Goal: Complete application form: Complete application form

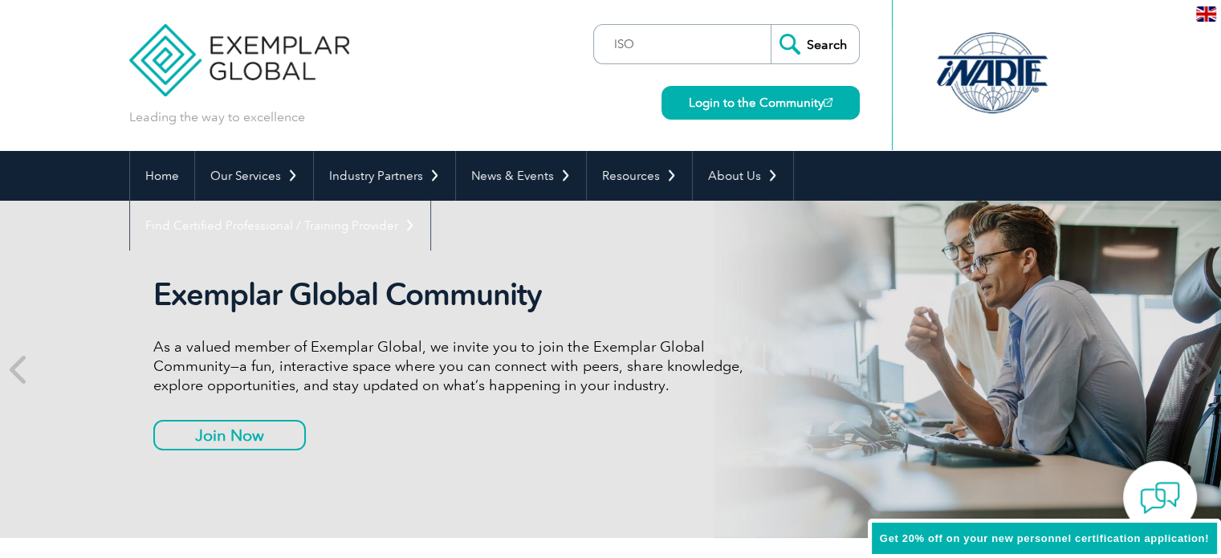
type input "ISO"
click at [771, 25] on input "Search" at bounding box center [815, 44] width 88 height 39
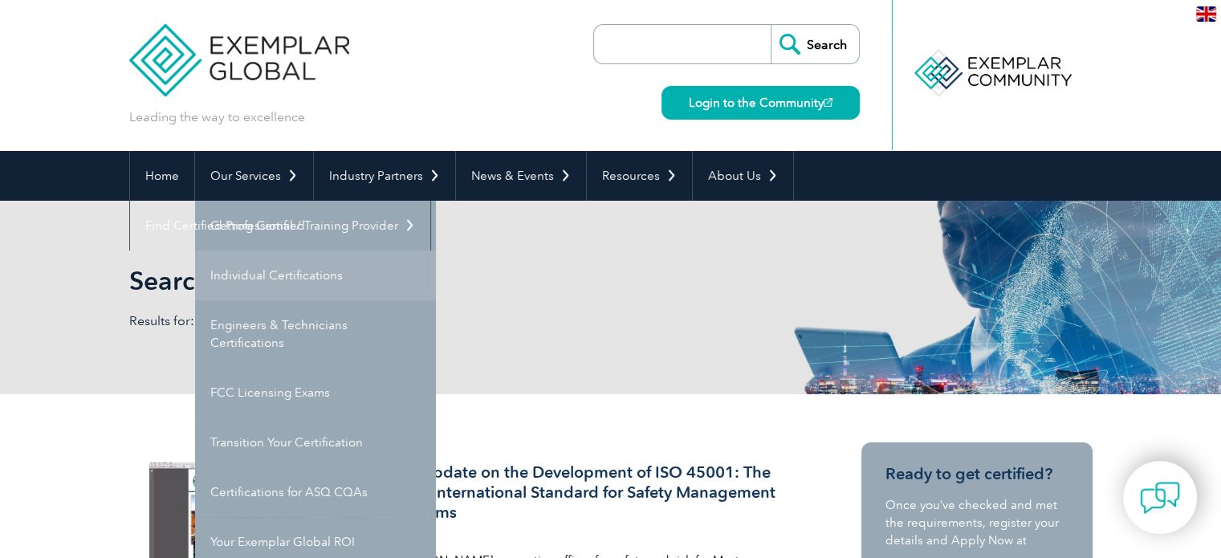
click at [283, 274] on link "Individual Certifications" at bounding box center [315, 276] width 241 height 50
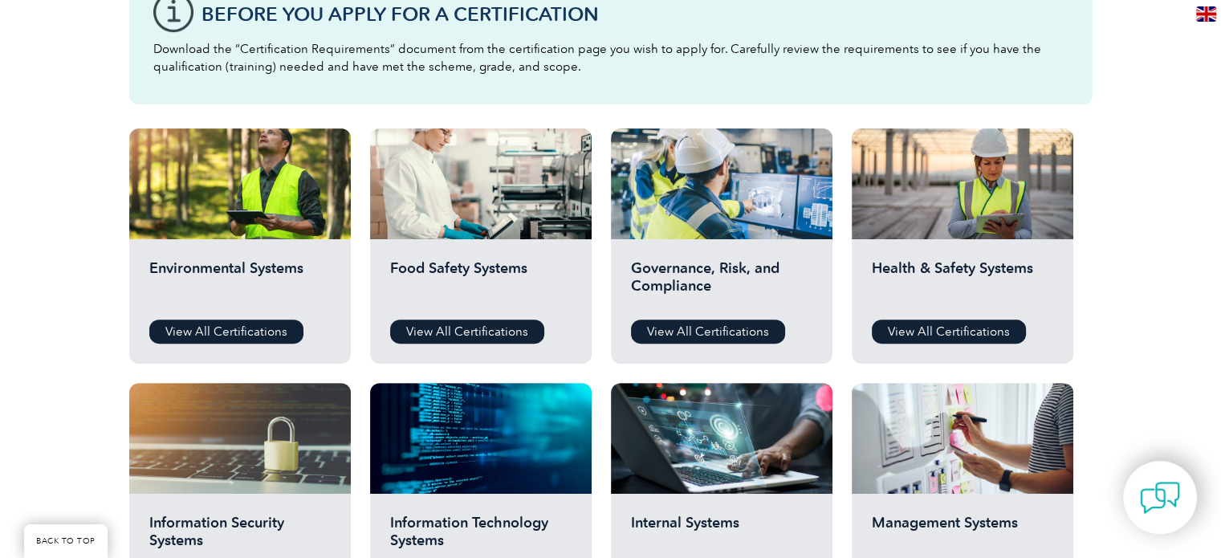
scroll to position [482, 0]
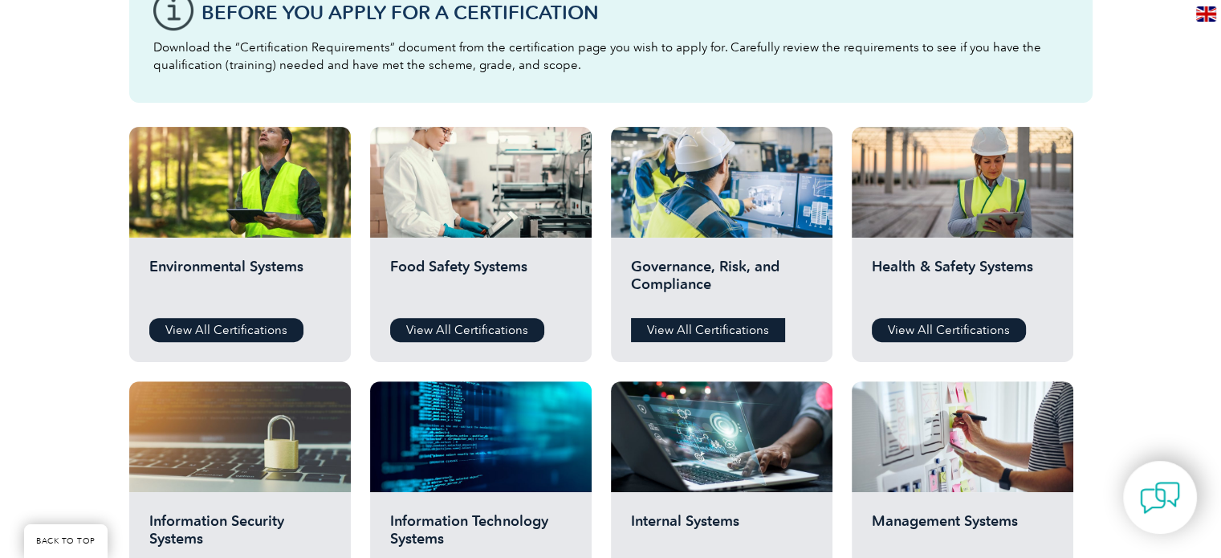
click at [735, 333] on link "View All Certifications" at bounding box center [708, 330] width 154 height 24
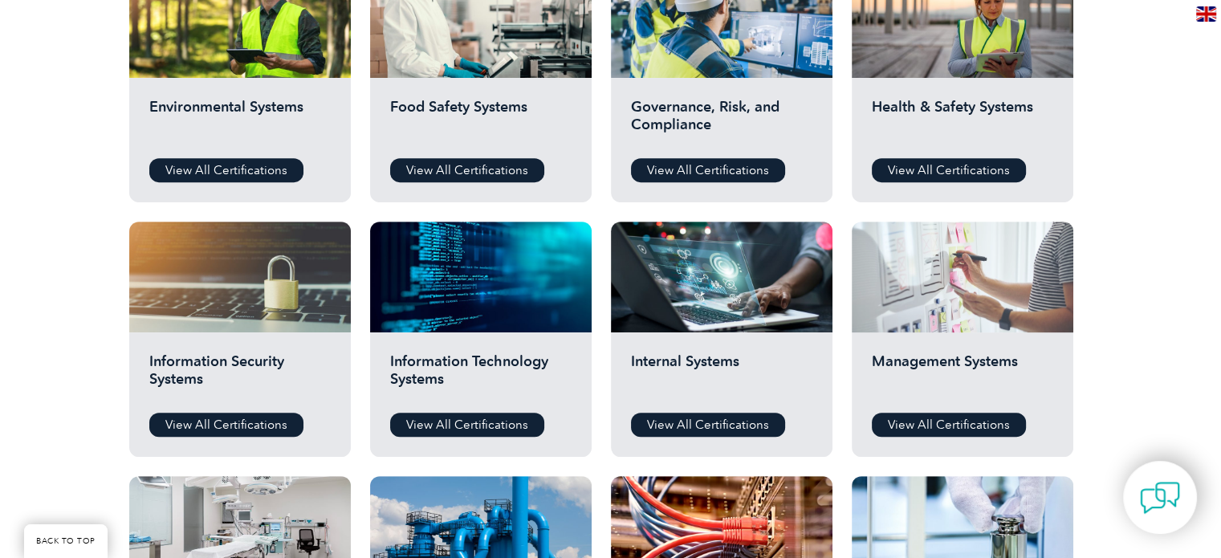
scroll to position [642, 0]
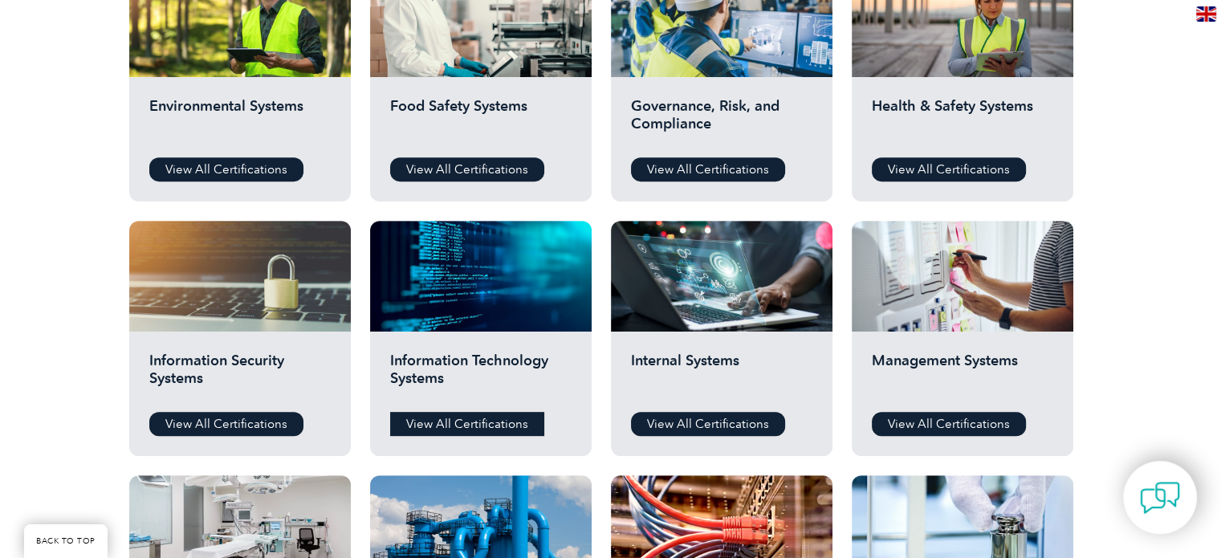
click at [511, 423] on link "View All Certifications" at bounding box center [467, 424] width 154 height 24
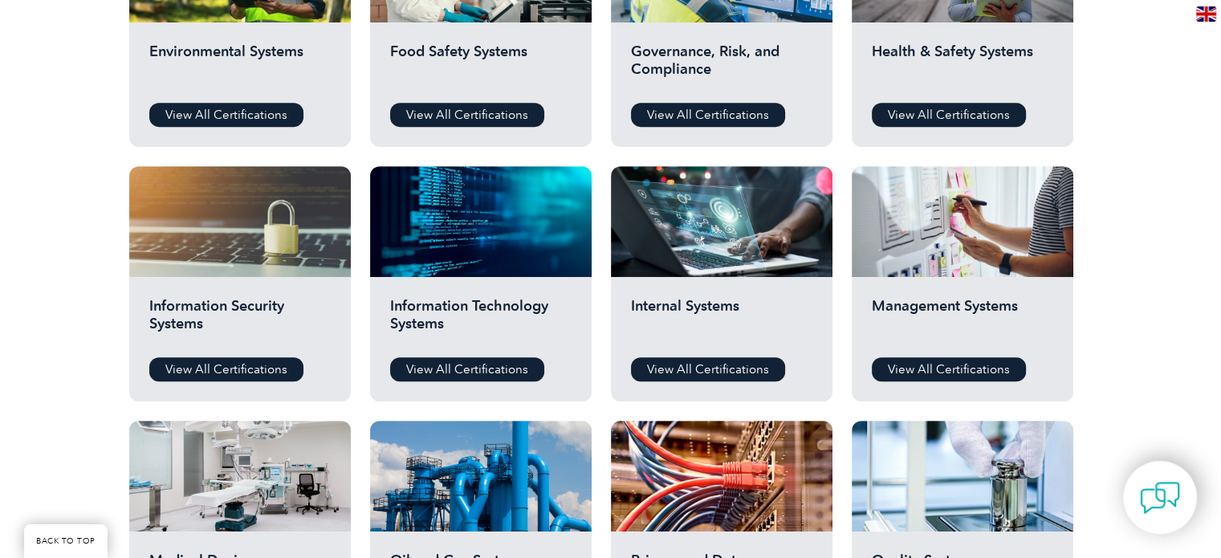
scroll to position [723, 0]
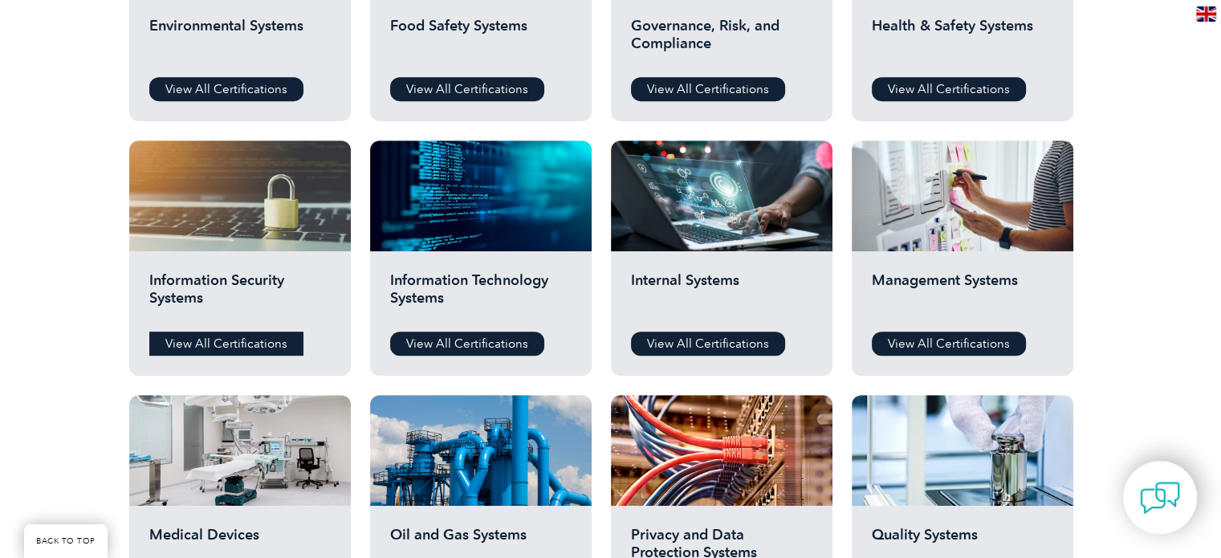
click at [251, 343] on link "View All Certifications" at bounding box center [226, 344] width 154 height 24
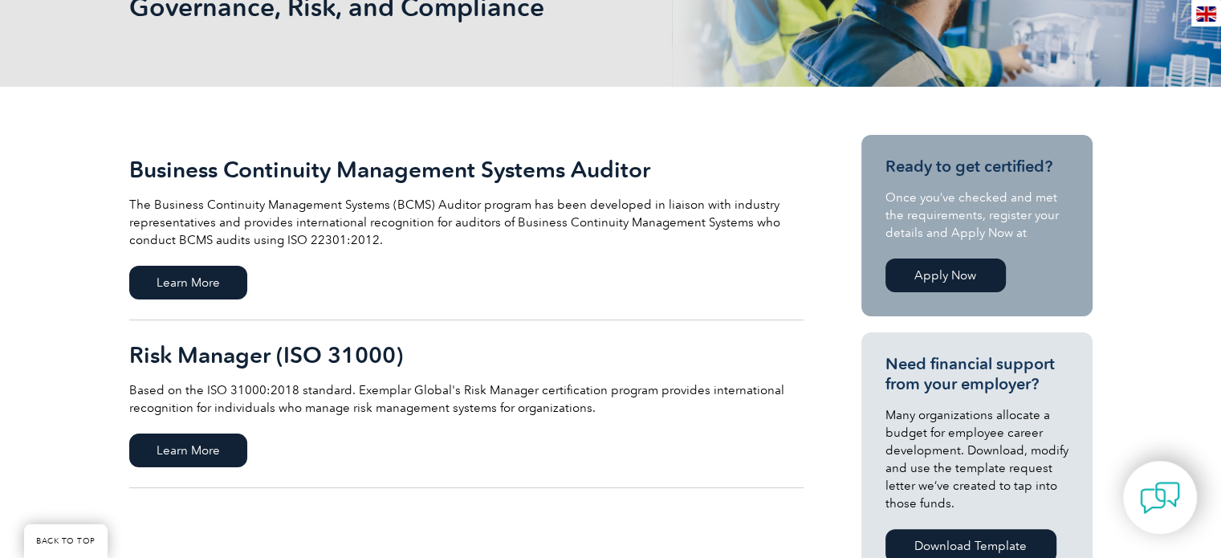
scroll to position [321, 0]
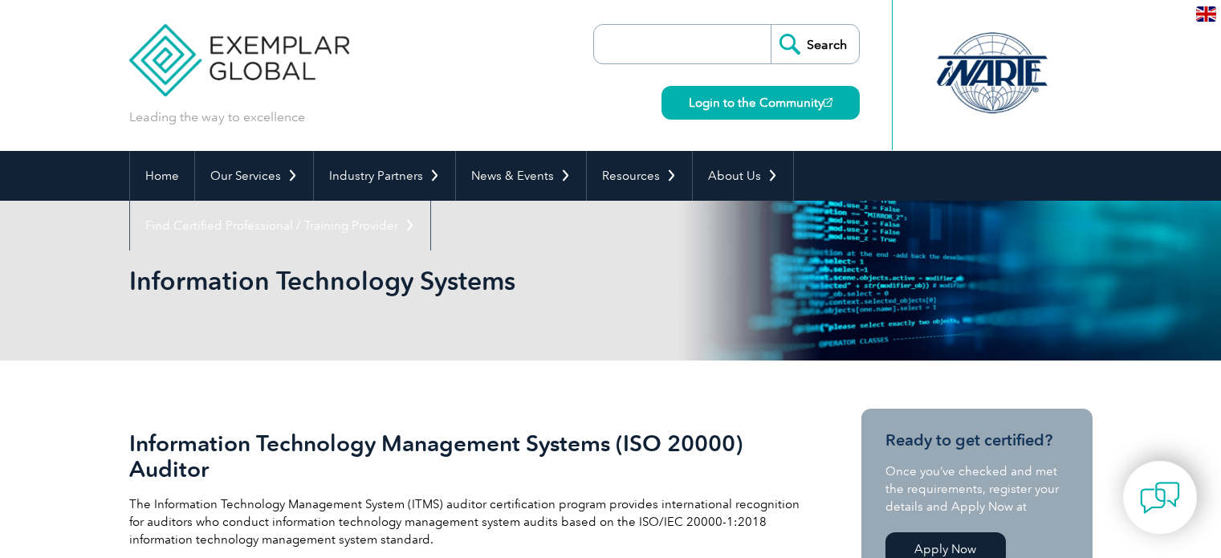
scroll to position [80, 0]
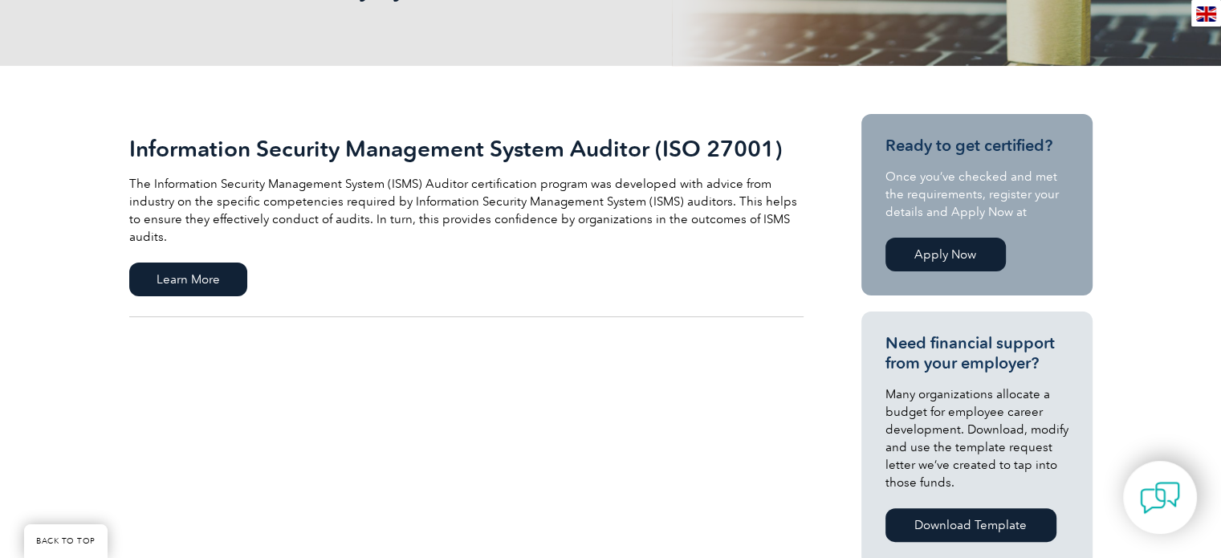
scroll to position [401, 0]
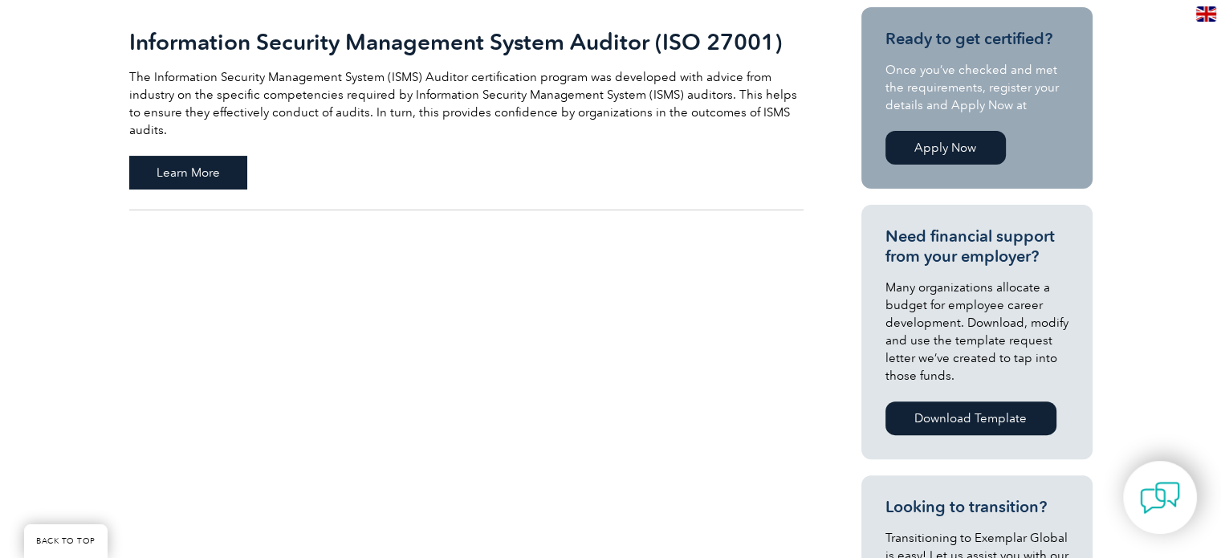
click at [216, 156] on span "Learn More" at bounding box center [188, 173] width 118 height 34
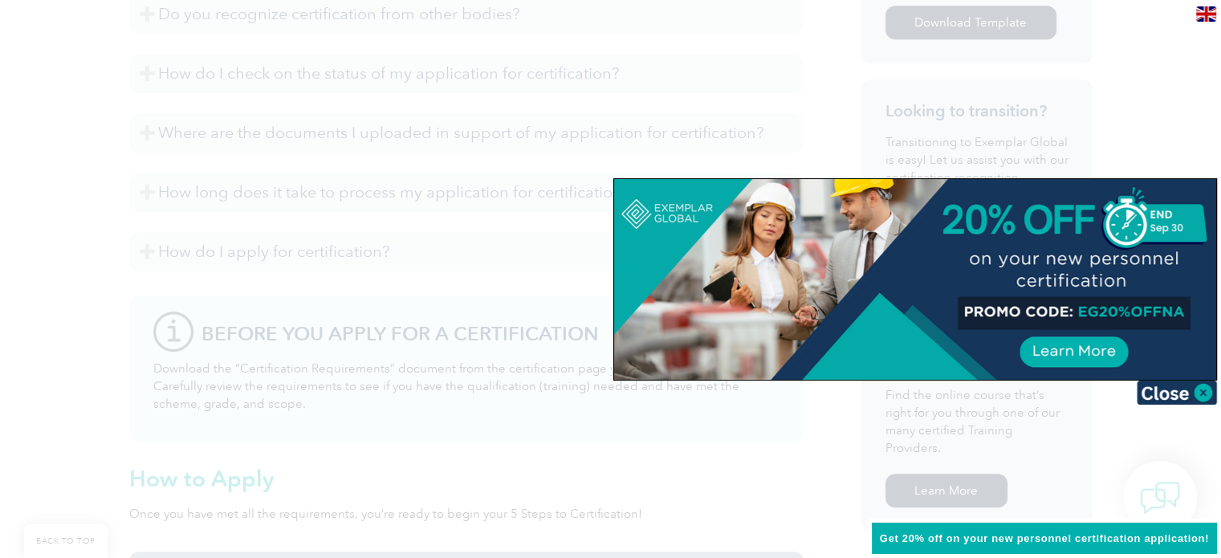
scroll to position [990, 0]
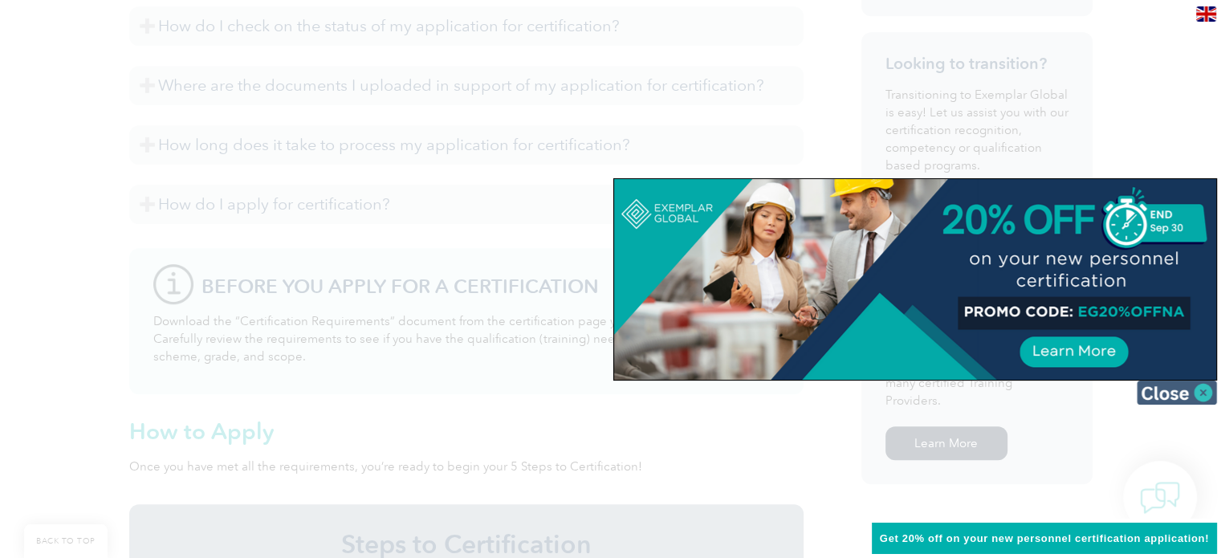
click at [1192, 389] on img at bounding box center [1177, 393] width 80 height 24
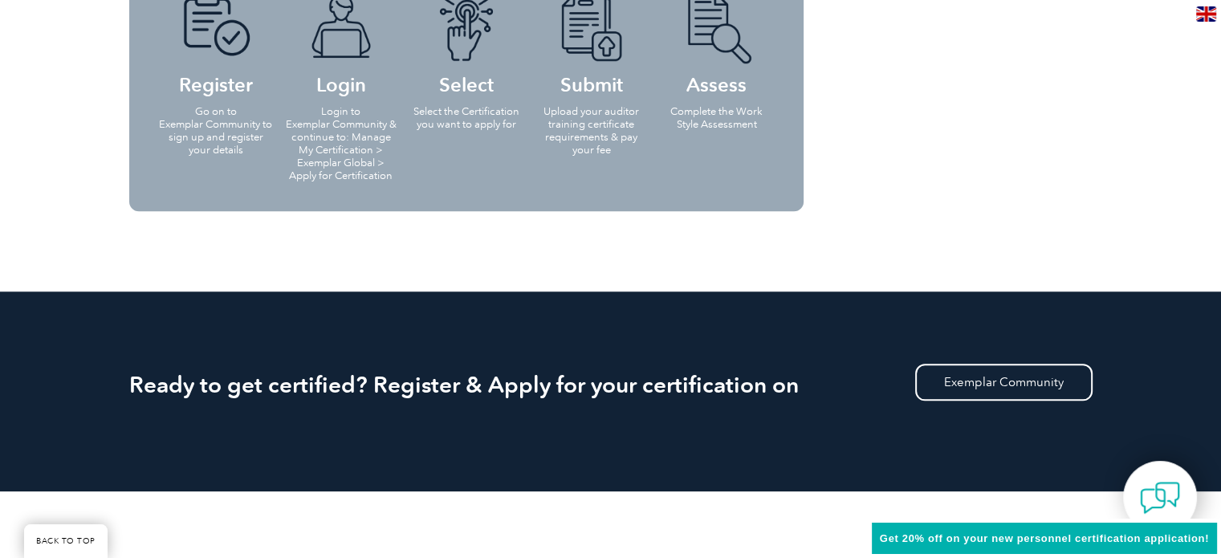
scroll to position [1644, 0]
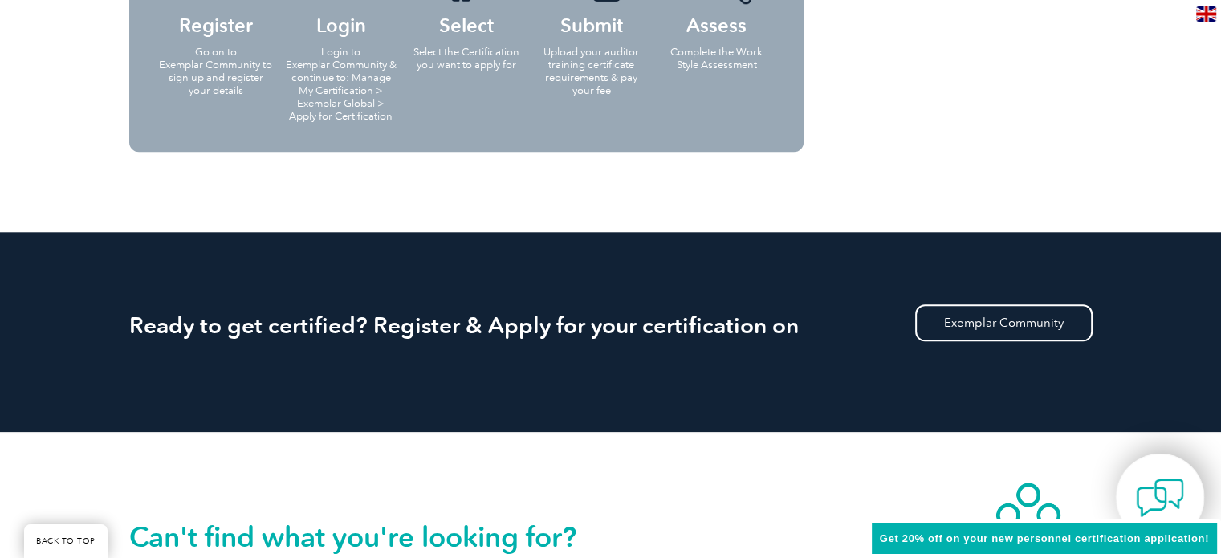
click at [1156, 491] on img at bounding box center [1160, 498] width 48 height 48
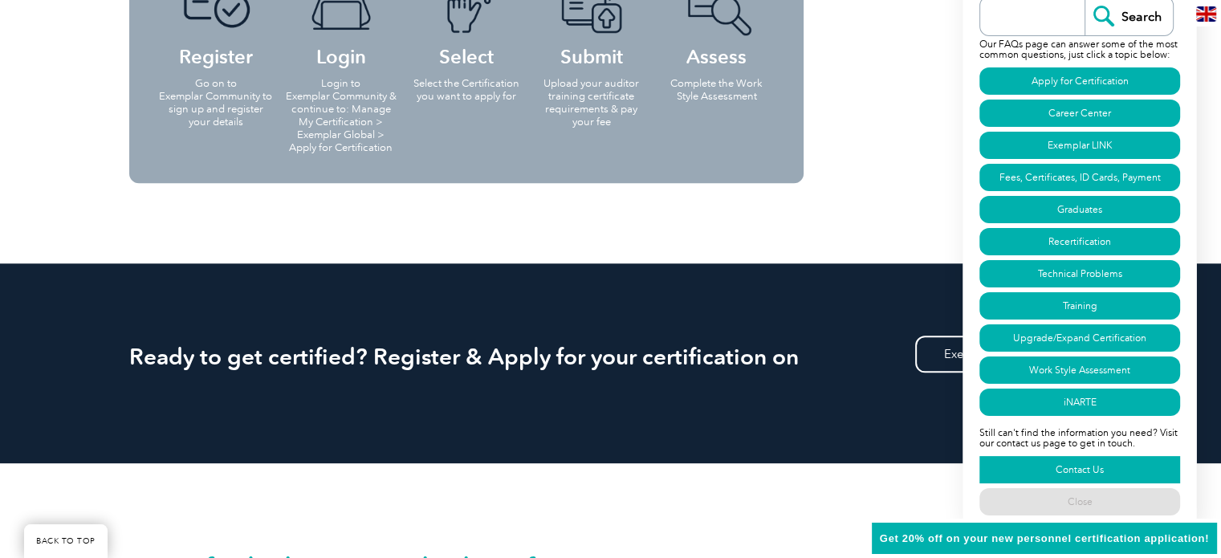
scroll to position [1641, 0]
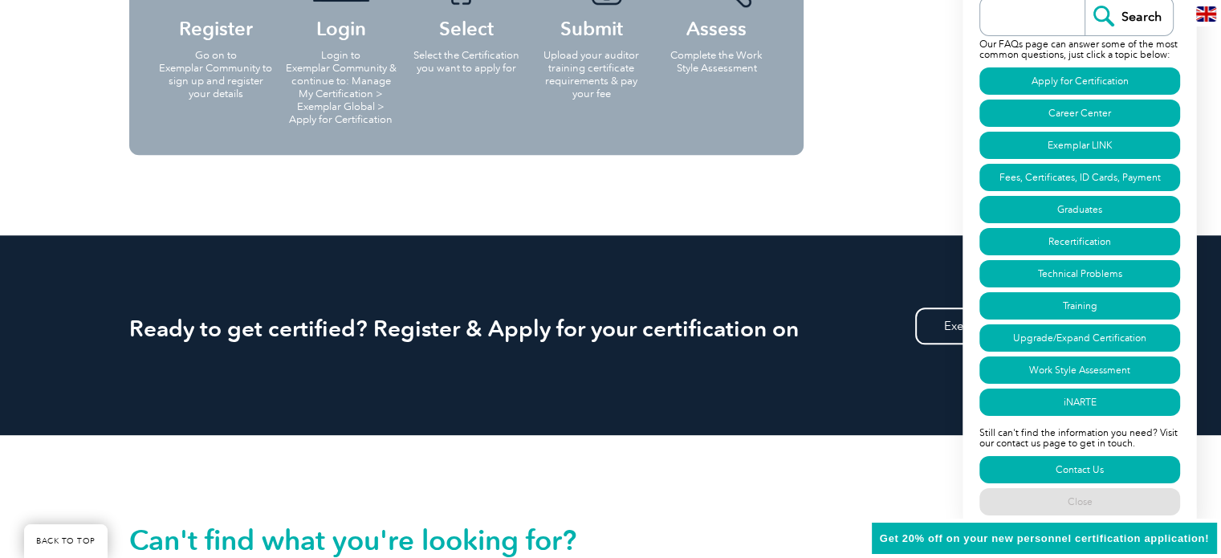
click at [742, 467] on div "Can't find what you're looking for? Community" at bounding box center [611, 539] width 964 height 206
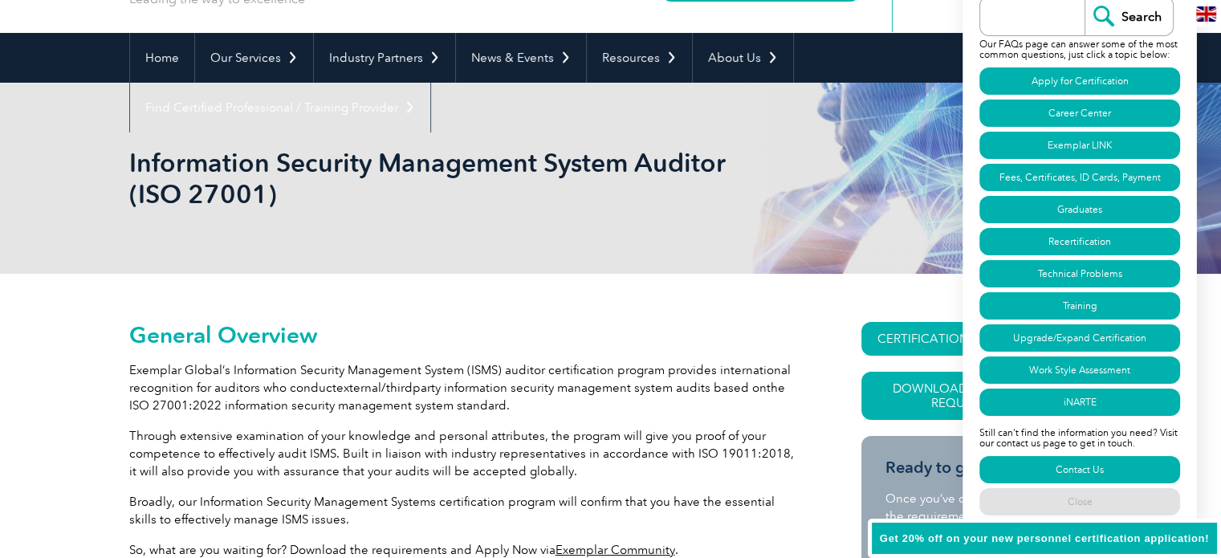
scroll to position [0, 0]
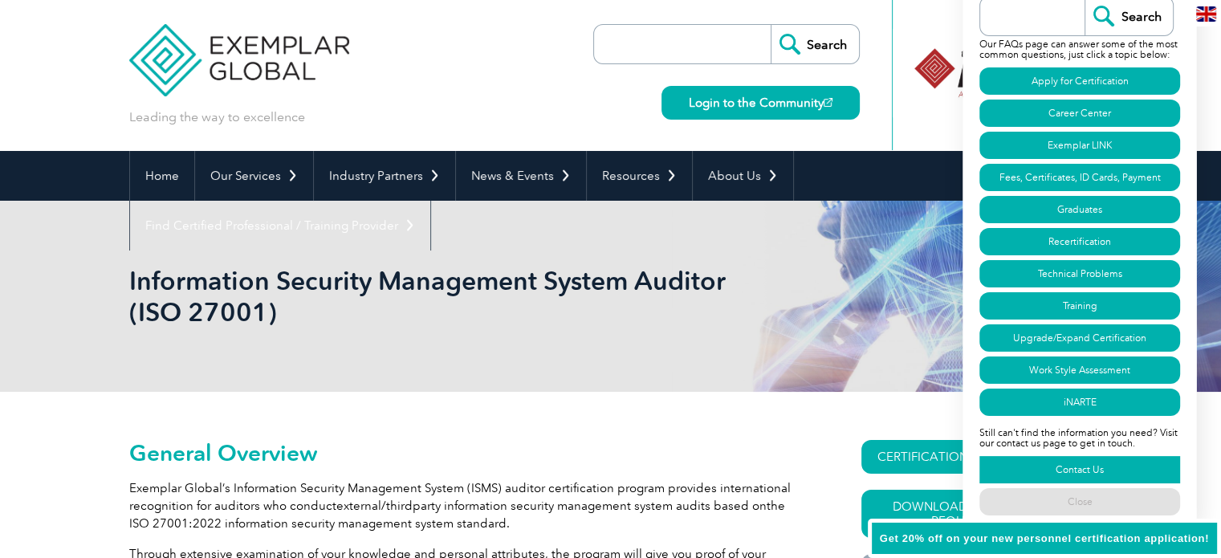
click at [1120, 469] on link "Contact Us" at bounding box center [1080, 469] width 201 height 27
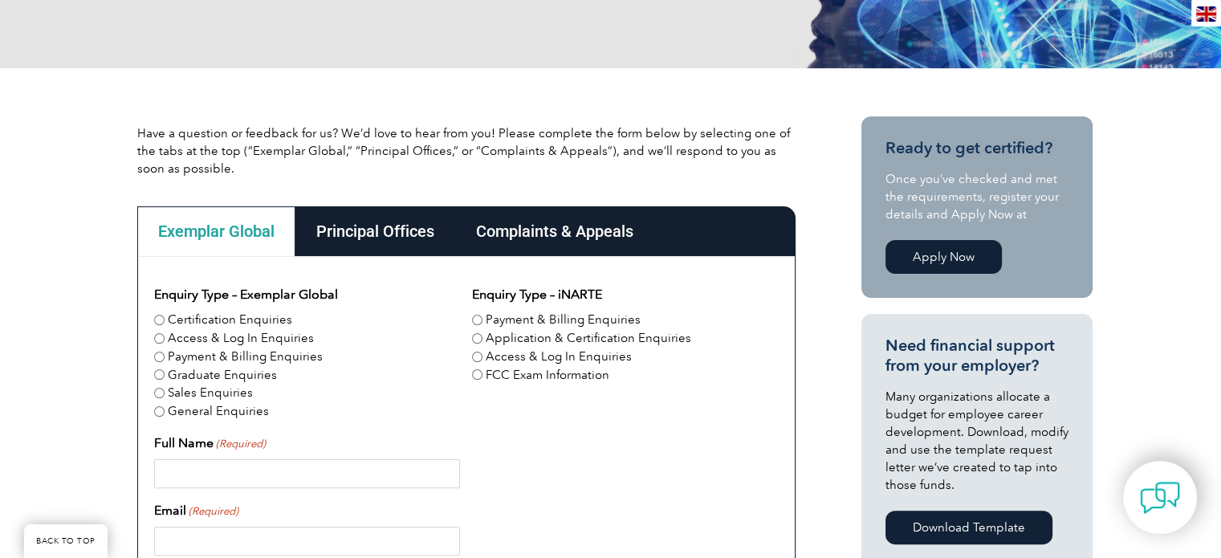
scroll to position [321, 0]
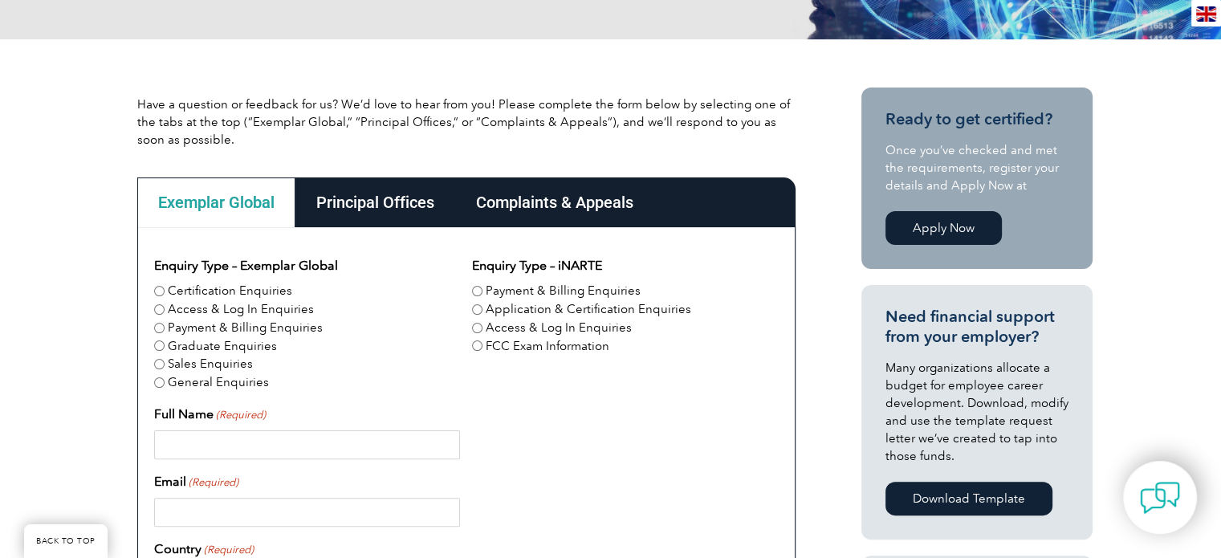
click at [231, 297] on label "Certification Enquiries" at bounding box center [230, 291] width 124 height 18
click at [165, 296] on input "Certification Enquiries" at bounding box center [159, 291] width 10 height 10
radio input "true"
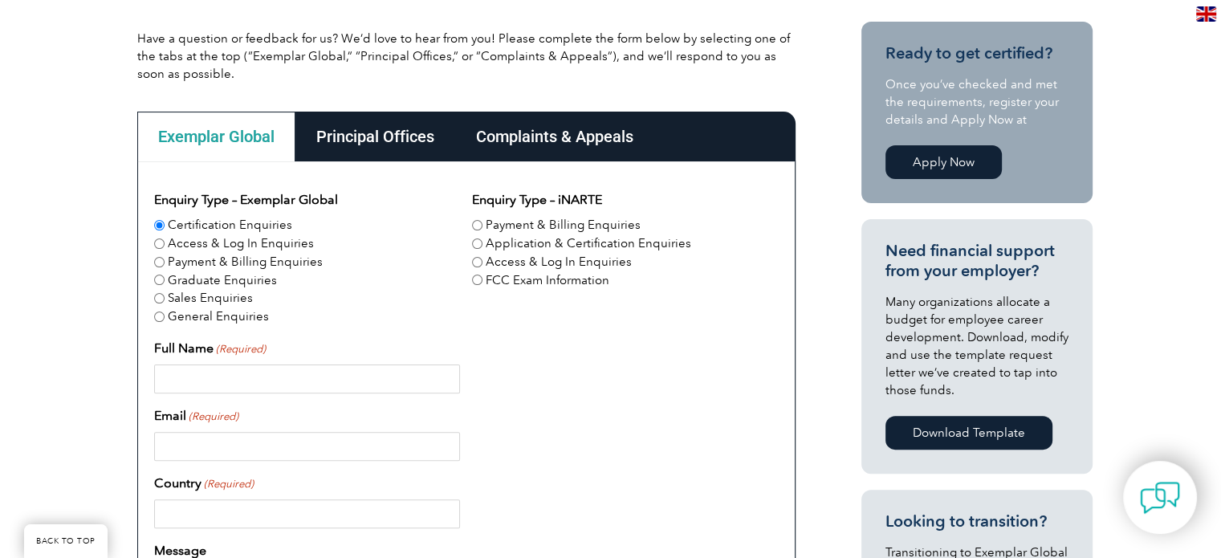
scroll to position [482, 0]
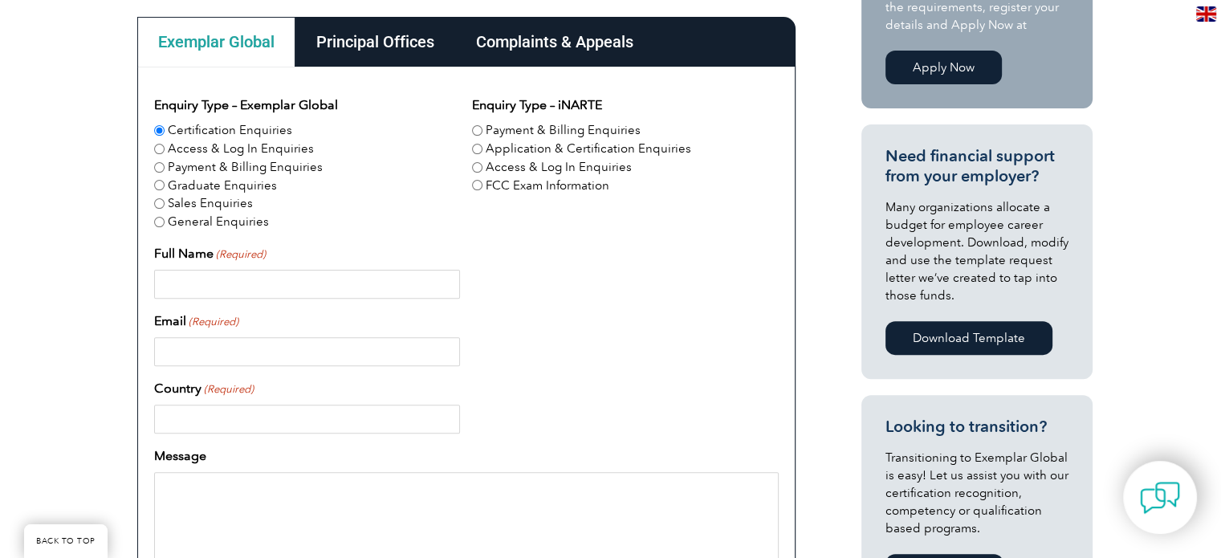
click at [283, 284] on input "Full Name (Required)" at bounding box center [307, 284] width 306 height 29
type input "[PERSON_NAME]"
type input "[GEOGRAPHIC_DATA]"
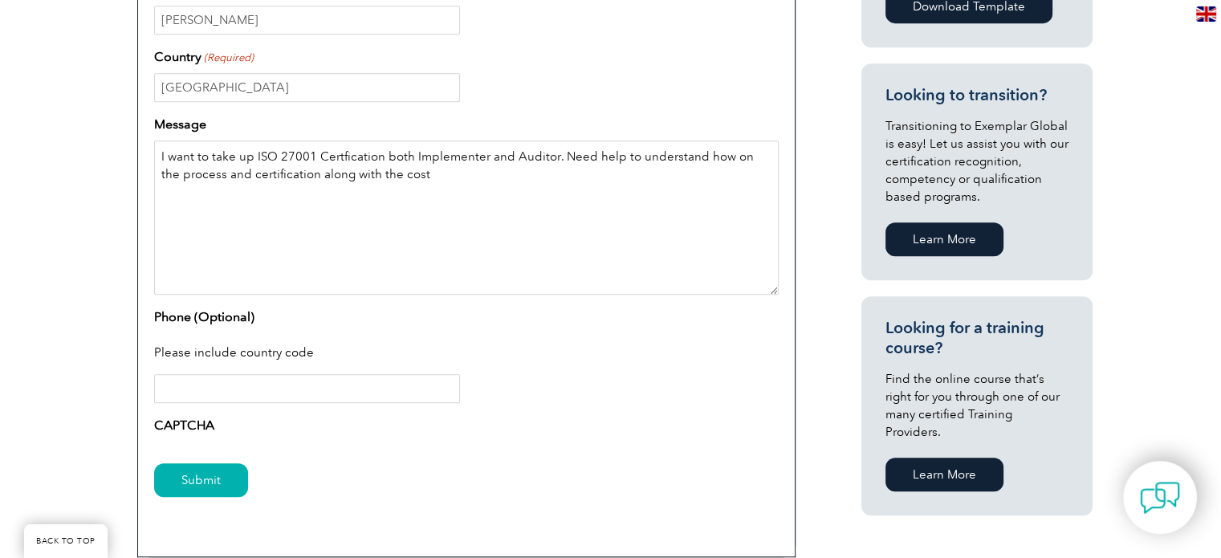
scroll to position [883, 0]
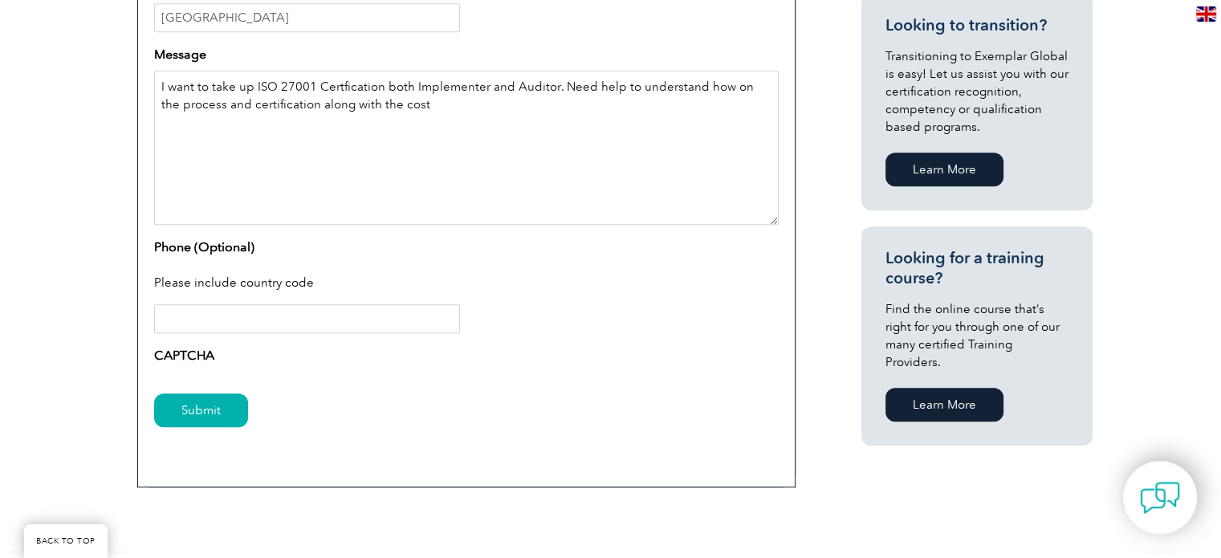
type textarea "I want to take up ISO 27001 Certfication both Implementer and Auditor. Need hel…"
click at [245, 321] on input "Phone (Optional)" at bounding box center [307, 318] width 306 height 29
click at [196, 412] on input "Submit" at bounding box center [201, 410] width 94 height 34
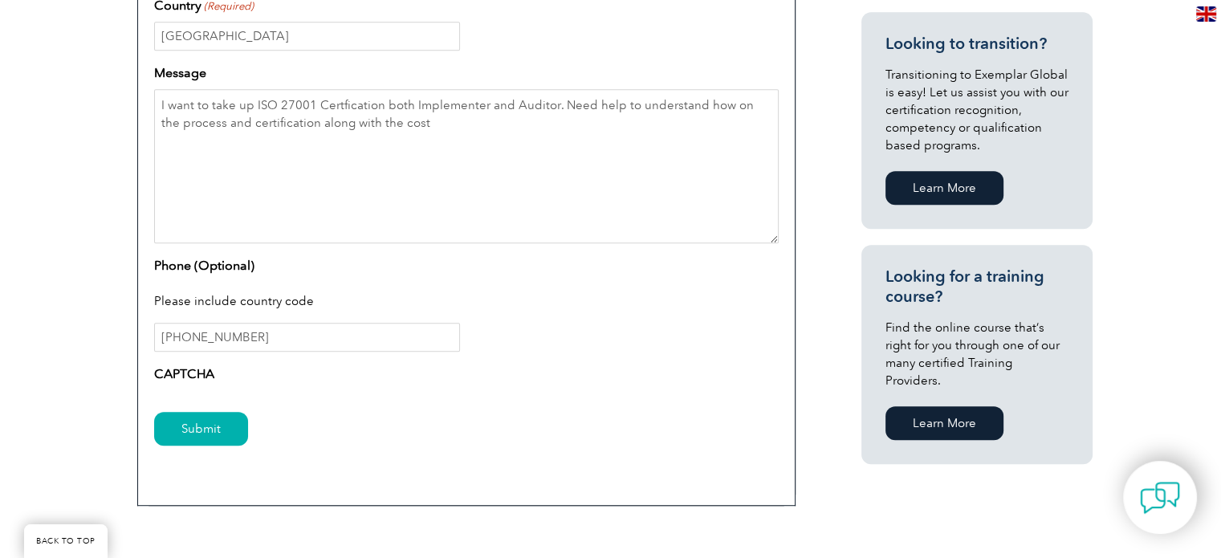
scroll to position [964, 0]
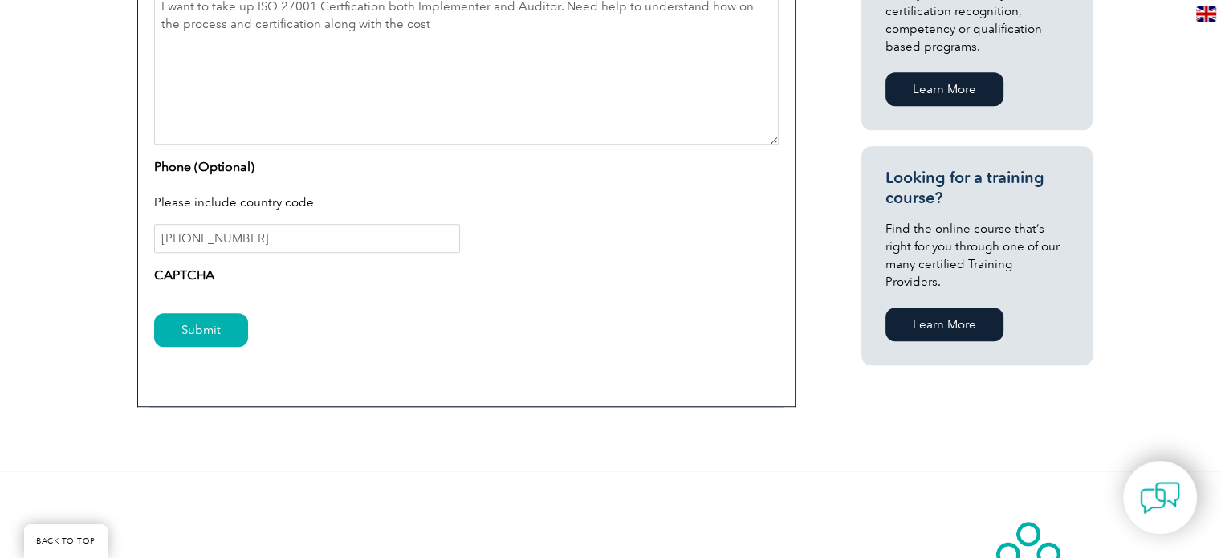
click at [188, 274] on label "CAPTCHA" at bounding box center [184, 275] width 60 height 19
click at [235, 335] on input "Submit" at bounding box center [201, 330] width 94 height 34
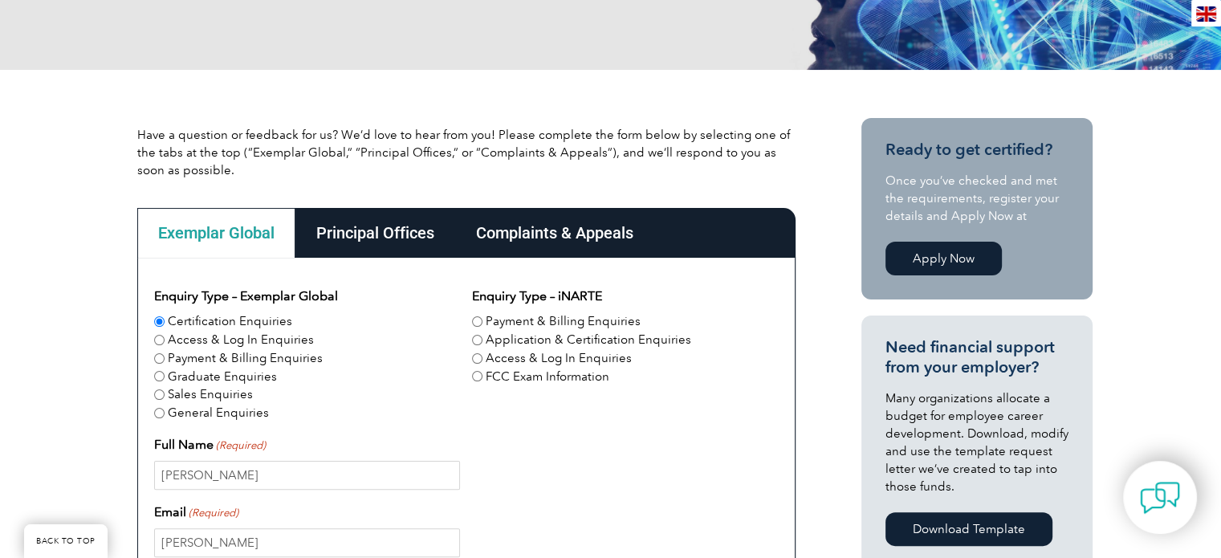
scroll to position [495, 0]
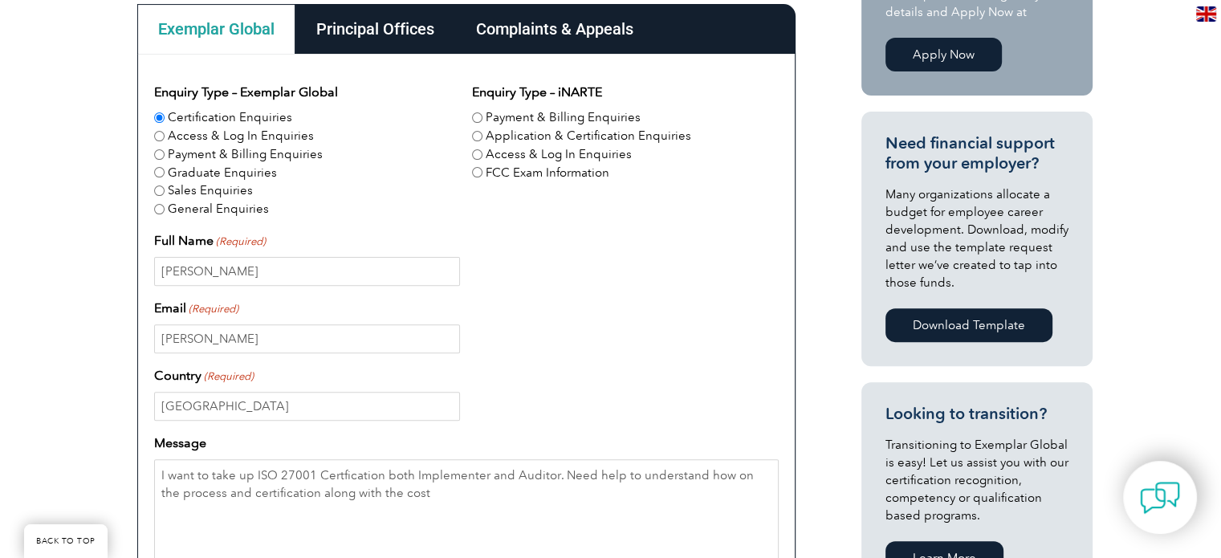
click at [381, 29] on div "Principal Offices" at bounding box center [375, 29] width 160 height 50
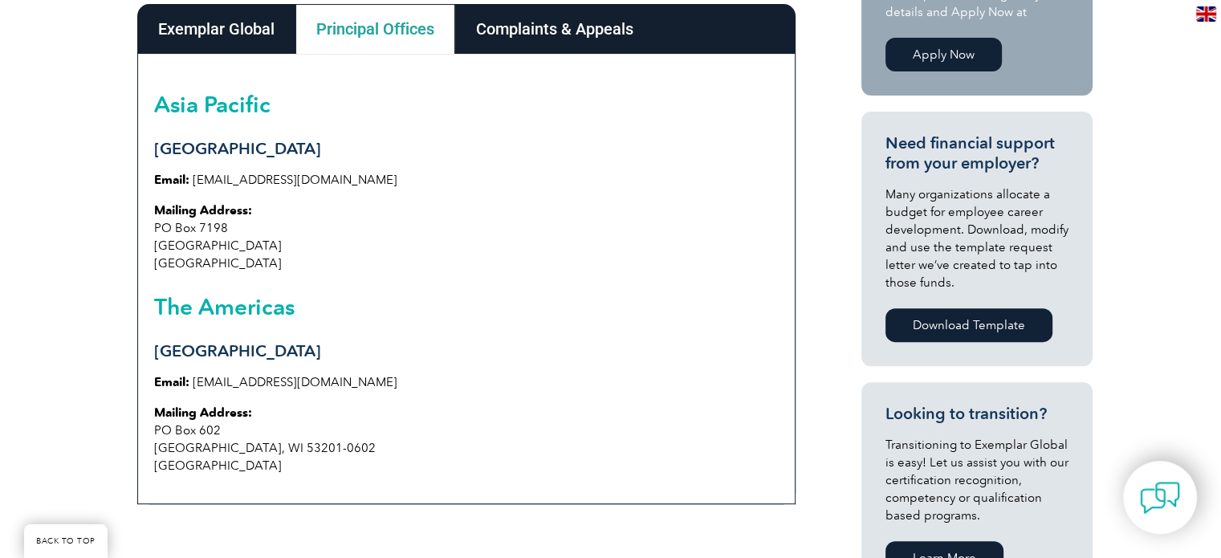
click at [589, 34] on div "Complaints & Appeals" at bounding box center [554, 29] width 199 height 50
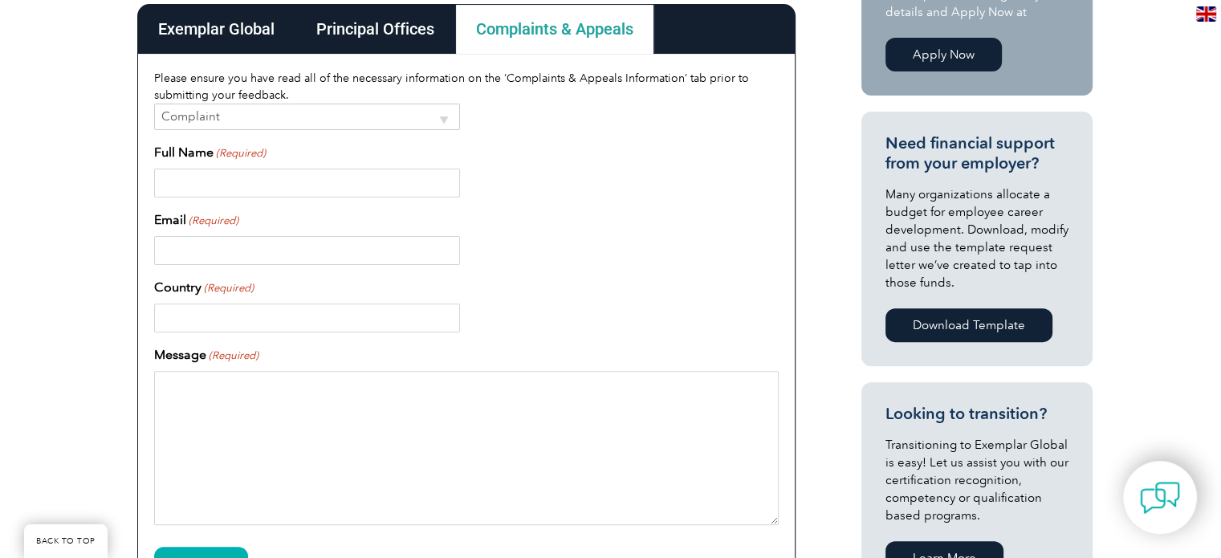
click at [175, 35] on div "Exemplar Global" at bounding box center [216, 29] width 158 height 50
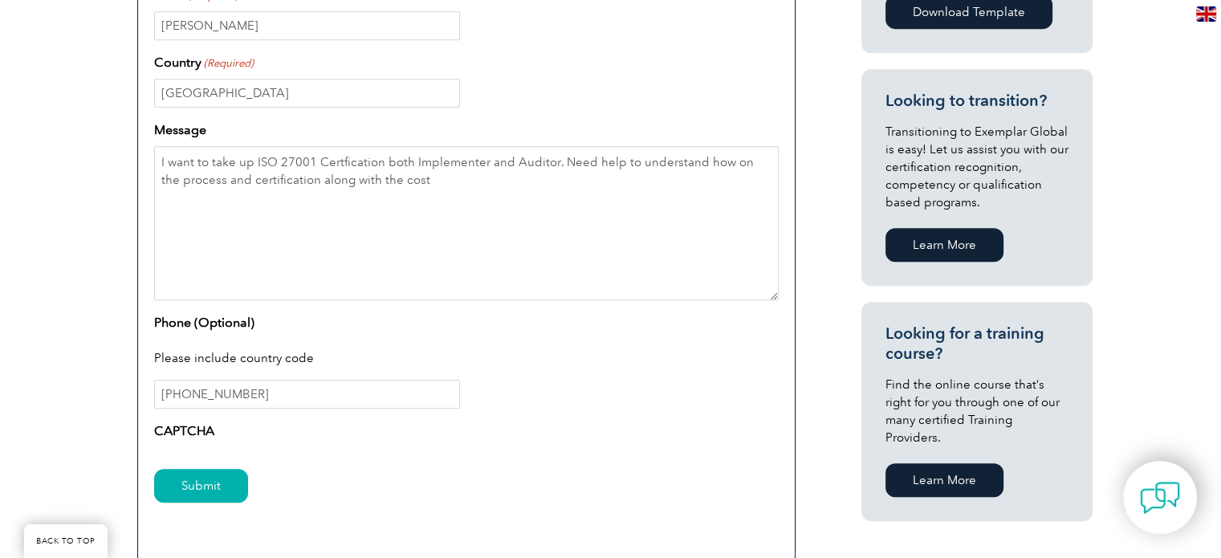
scroll to position [816, 0]
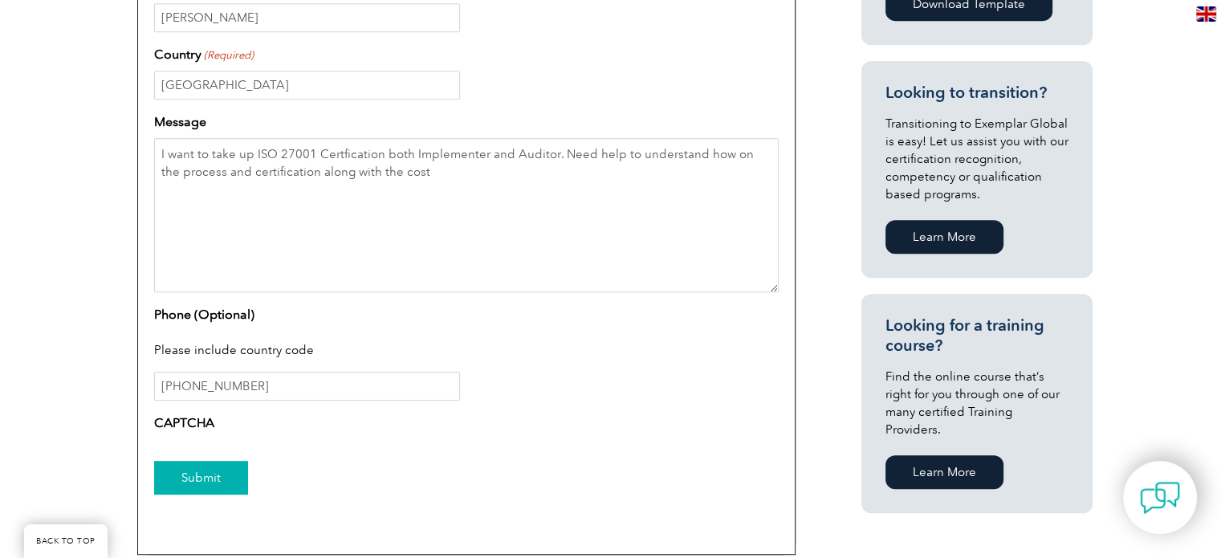
click at [206, 479] on input "Submit" at bounding box center [201, 478] width 94 height 34
click at [189, 388] on input "+91 9916697406" at bounding box center [307, 386] width 306 height 29
type input "+919916697406"
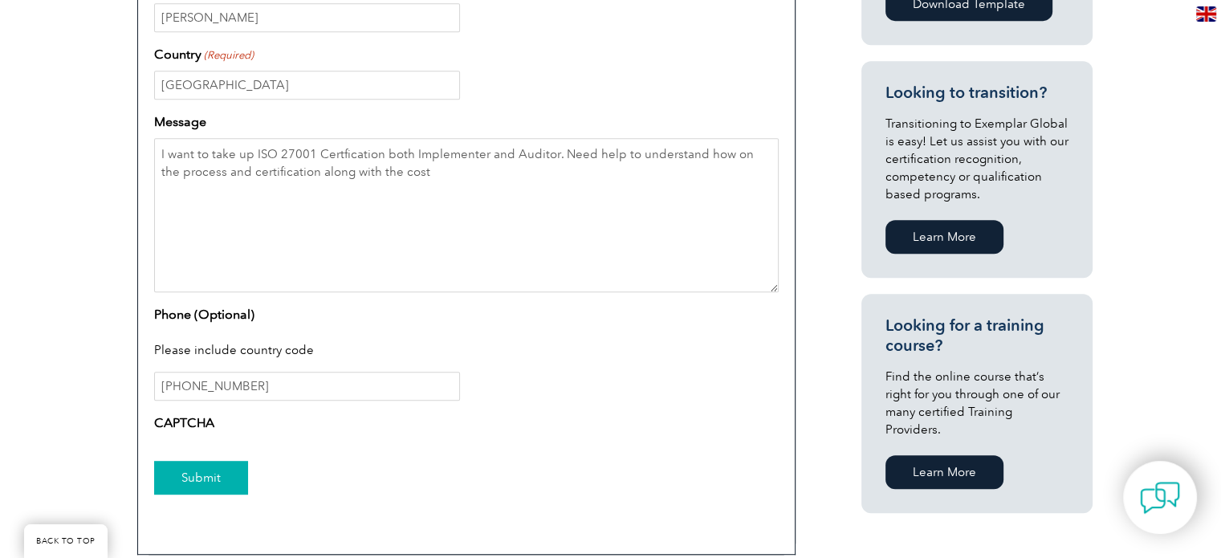
click at [194, 485] on input "Submit" at bounding box center [201, 478] width 94 height 34
click at [185, 423] on label "CAPTCHA" at bounding box center [184, 423] width 60 height 19
click at [184, 423] on label "CAPTCHA" at bounding box center [184, 423] width 60 height 19
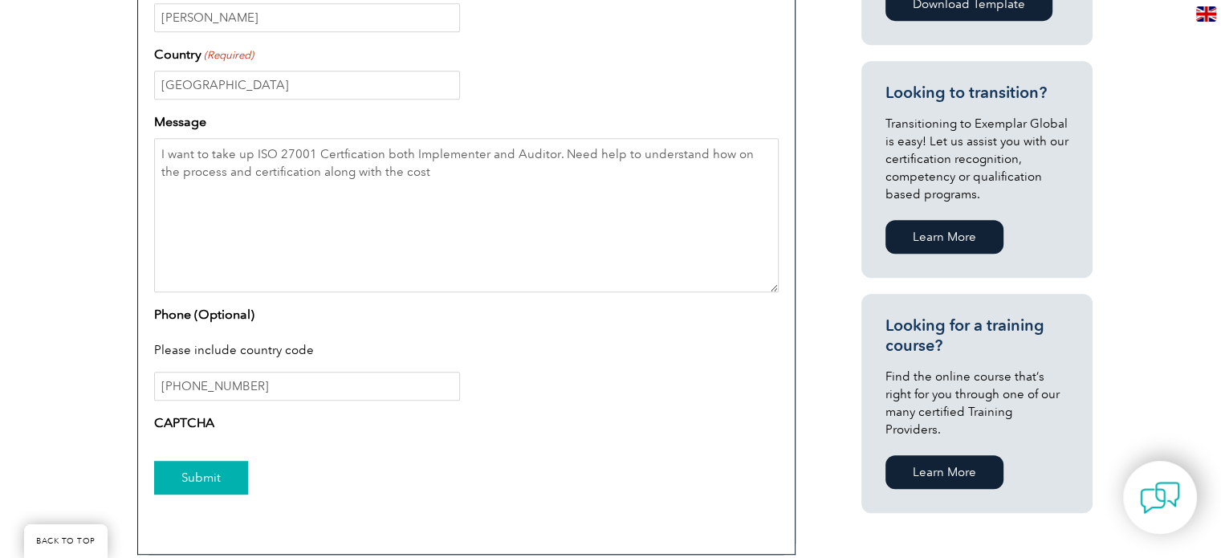
click at [193, 482] on input "Submit" at bounding box center [201, 478] width 94 height 34
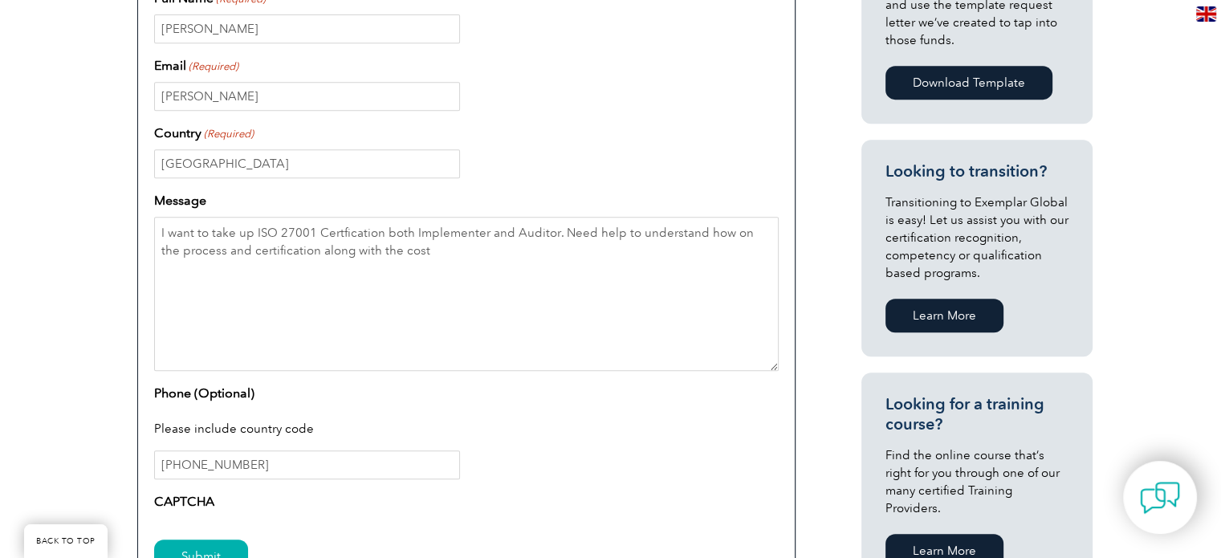
scroll to position [735, 0]
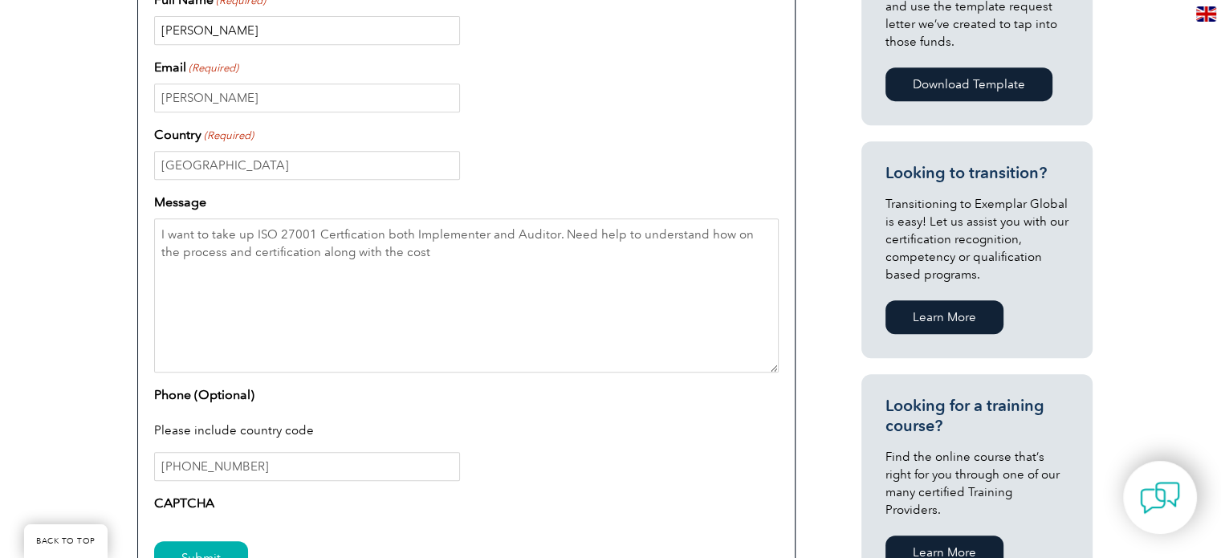
drag, startPoint x: 254, startPoint y: 32, endPoint x: 35, endPoint y: 16, distance: 219.8
click at [35, 16] on div "Have a question or feedback for us? We’d love to hear from you! Please complete…" at bounding box center [610, 162] width 1221 height 1074
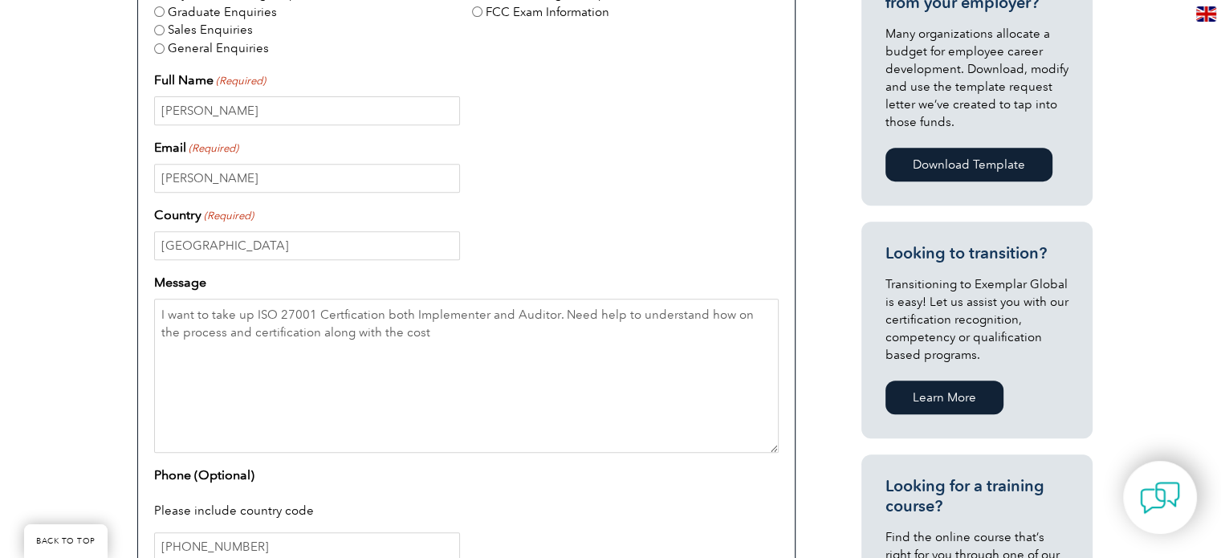
click at [288, 164] on div "Deepak Singh" at bounding box center [466, 178] width 625 height 29
click at [283, 179] on input "Deepak Singh" at bounding box center [307, 178] width 306 height 29
drag, startPoint x: 287, startPoint y: 176, endPoint x: 54, endPoint y: 173, distance: 233.7
click at [54, 173] on div "Have a question or feedback for us? We’d love to hear from you! Please complete…" at bounding box center [610, 242] width 1221 height 1074
type input "singh.g.deepak@hotmail.com"
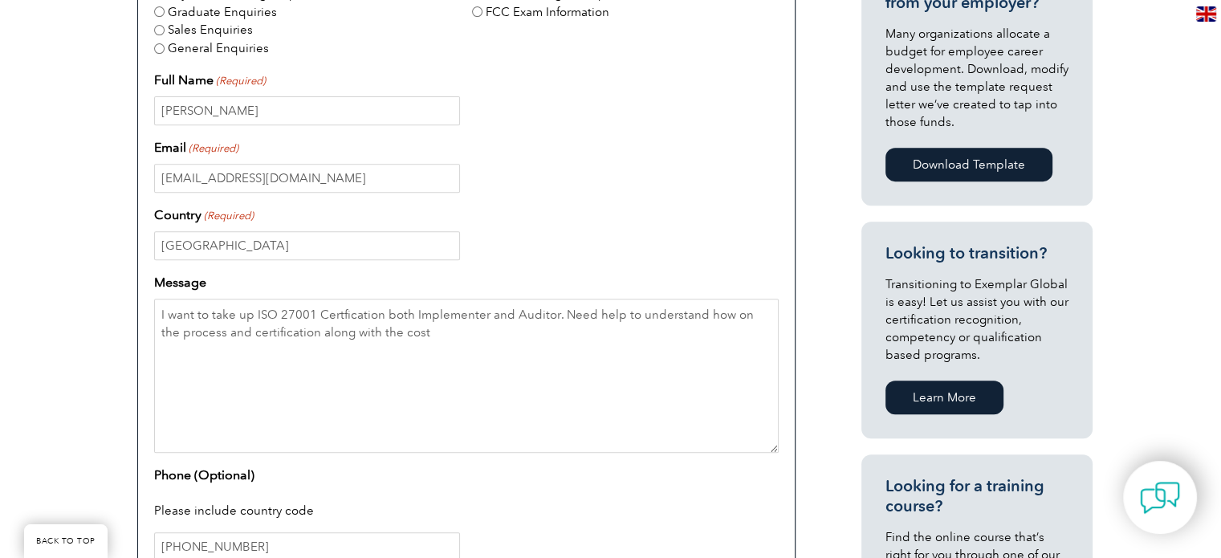
click at [51, 269] on div "Have a question or feedback for us? We’d love to hear from you! Please complete…" at bounding box center [610, 242] width 1221 height 1074
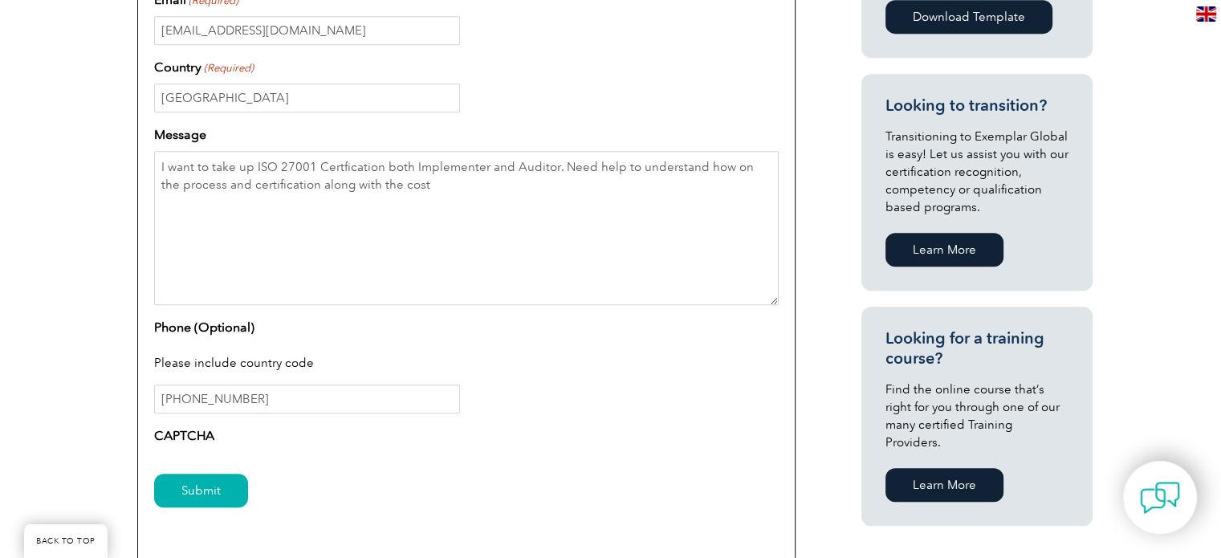
scroll to position [816, 0]
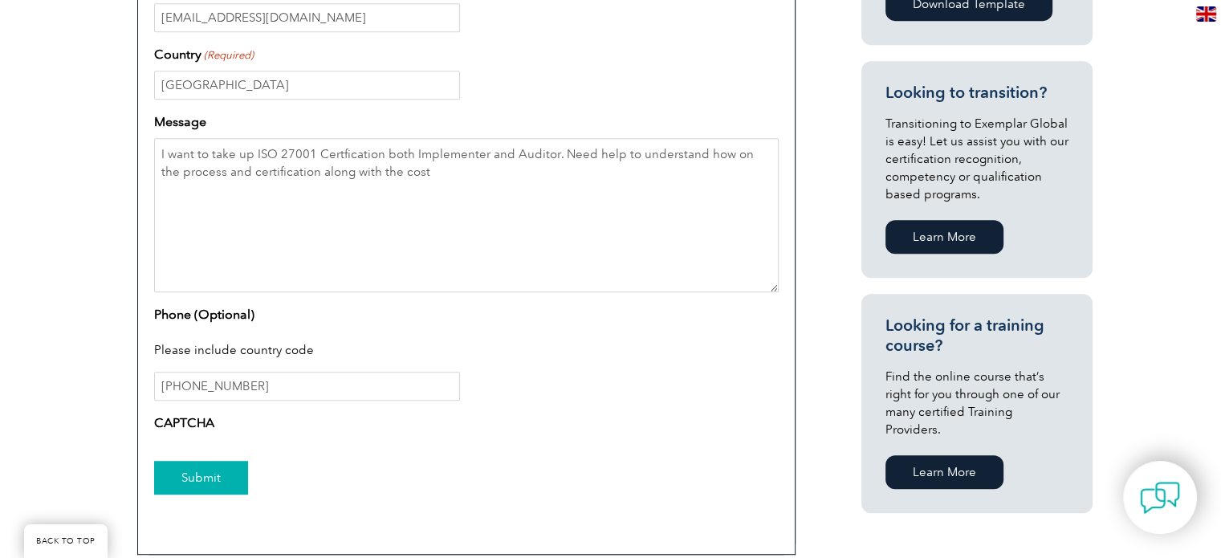
click at [225, 481] on input "Submit" at bounding box center [201, 478] width 94 height 34
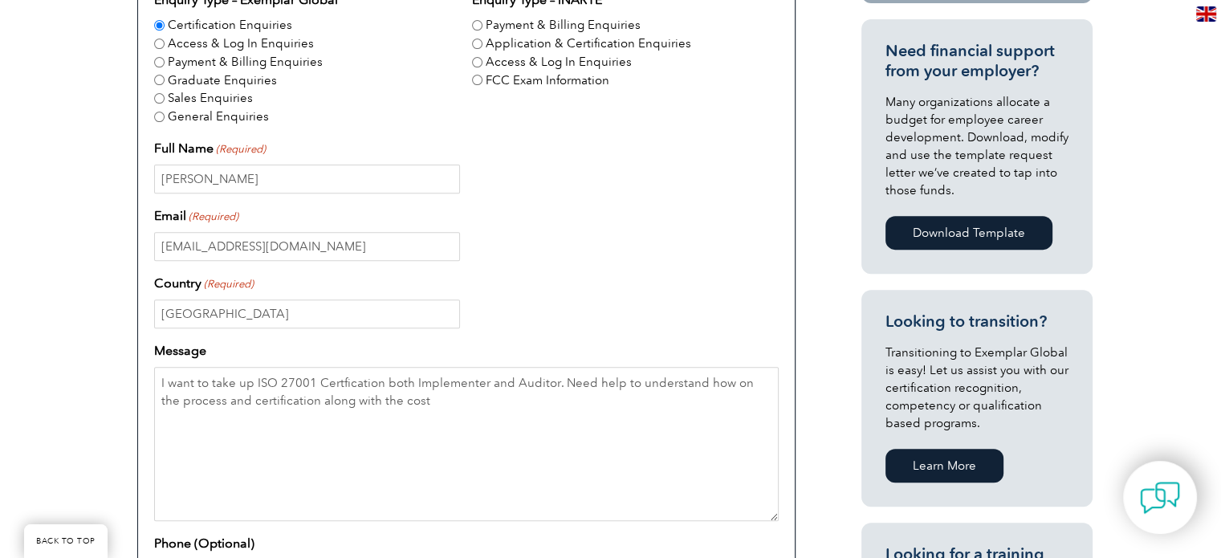
scroll to position [575, 0]
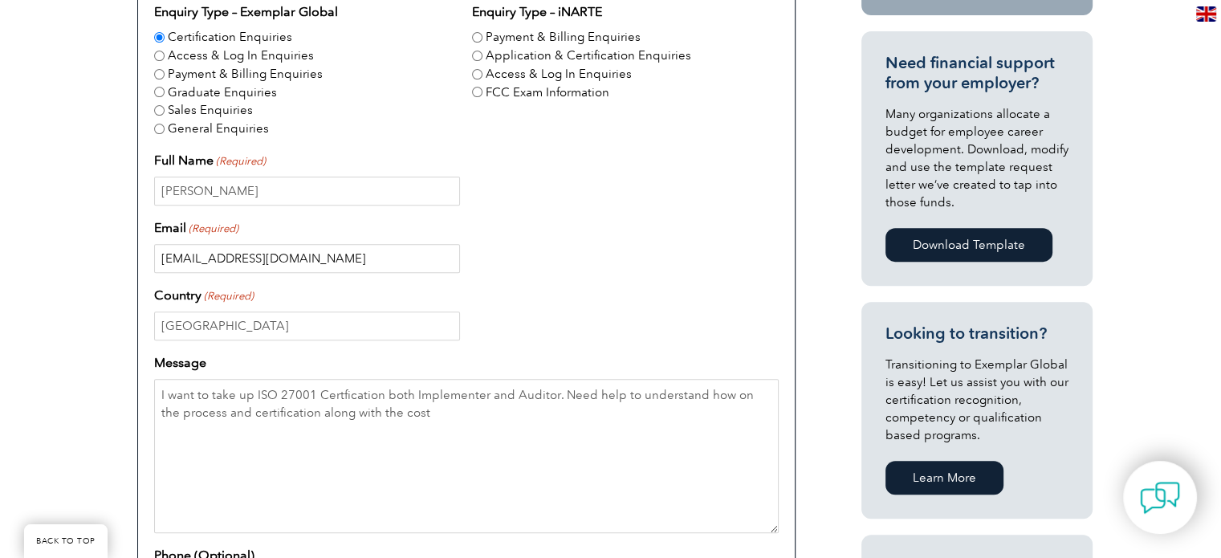
drag, startPoint x: 350, startPoint y: 256, endPoint x: 0, endPoint y: 246, distance: 350.2
click at [0, 246] on div "Have a question or feedback for us? We’d love to hear from you! Please complete…" at bounding box center [610, 323] width 1221 height 1074
drag, startPoint x: 425, startPoint y: 406, endPoint x: 45, endPoint y: 381, distance: 380.6
click at [45, 381] on div "Have a question or feedback for us? We’d love to hear from you! Please complete…" at bounding box center [610, 323] width 1221 height 1074
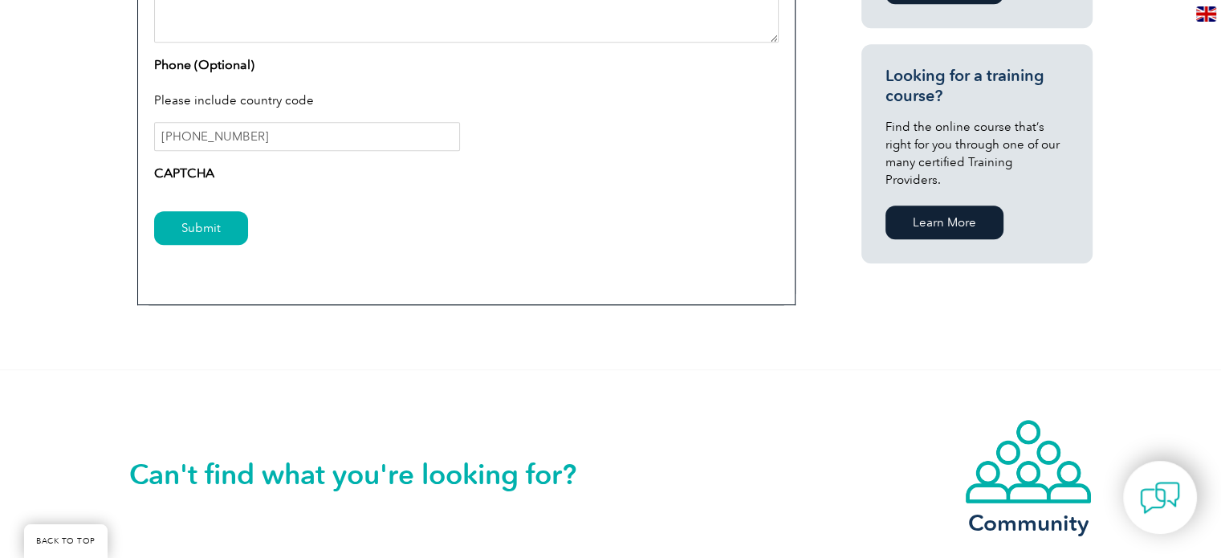
scroll to position [1082, 0]
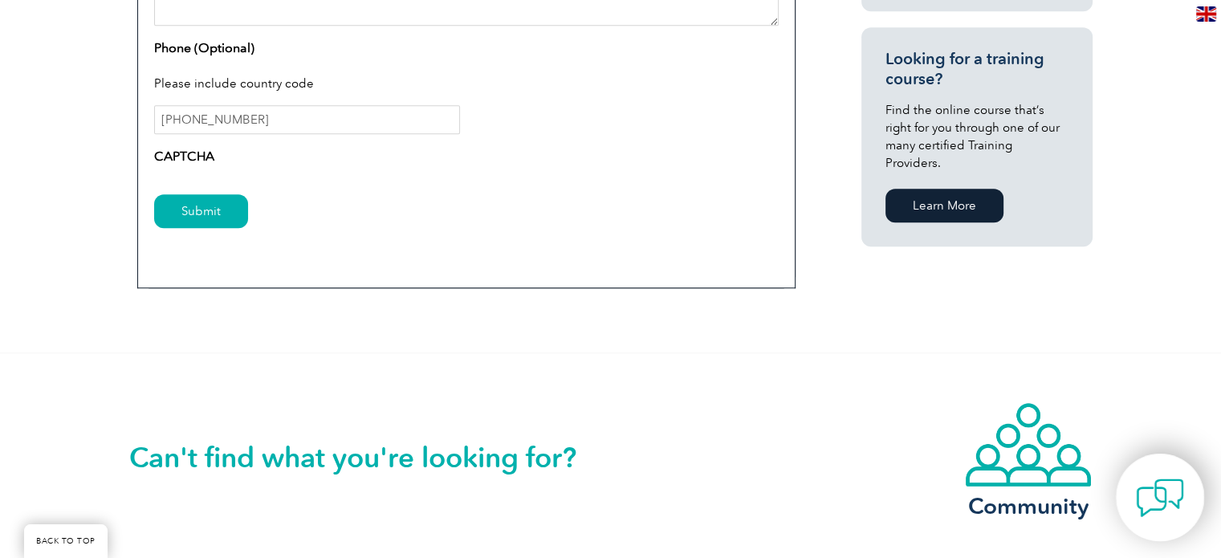
click at [1147, 503] on img at bounding box center [1160, 498] width 48 height 48
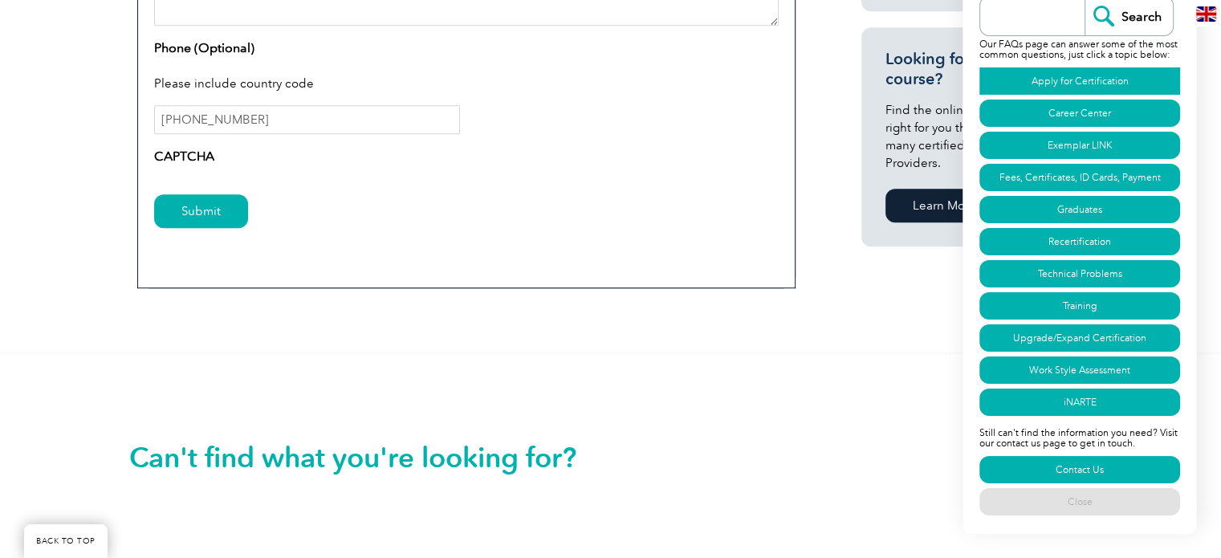
click at [1073, 76] on link "Apply for Certification" at bounding box center [1080, 80] width 201 height 27
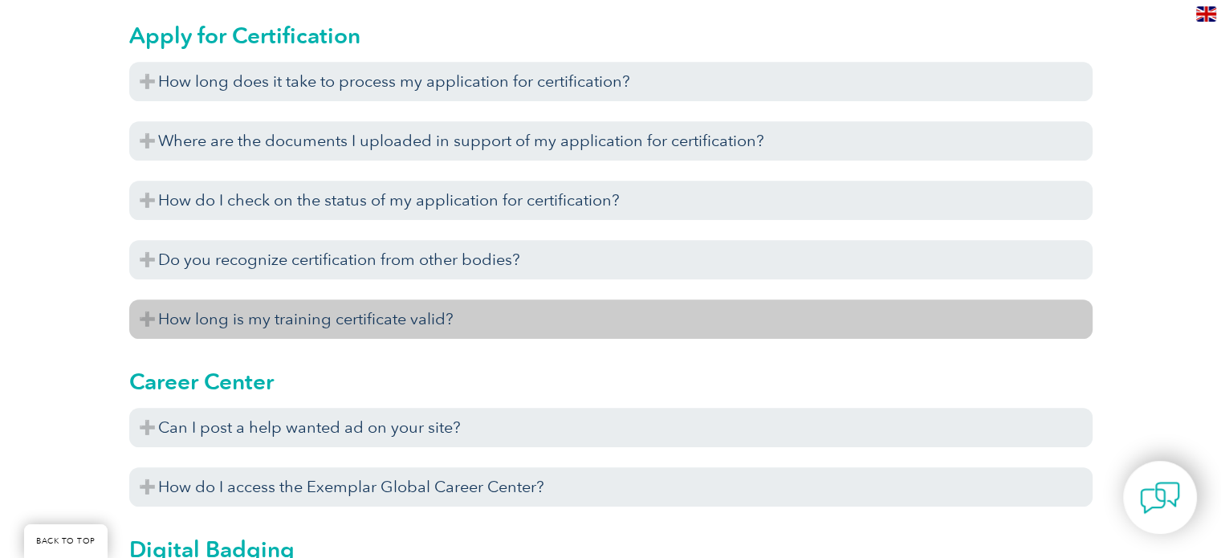
scroll to position [1323, 0]
